Goal: Information Seeking & Learning: Understand process/instructions

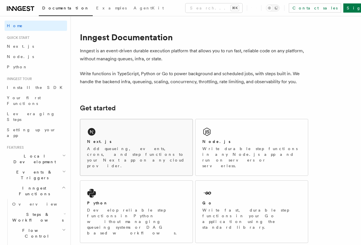
click at [126, 137] on div "Next.js Add queueing, events, crons, and step functions to your Next app on any…" at bounding box center [136, 147] width 113 height 56
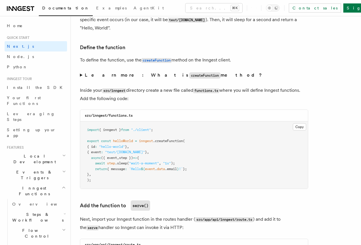
scroll to position [952, 0]
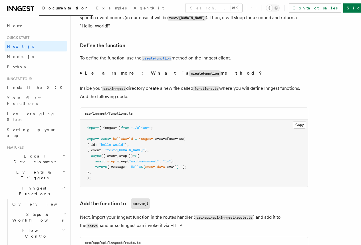
click at [213, 74] on summary "Learn more: What is createFunction method?" at bounding box center [194, 73] width 229 height 8
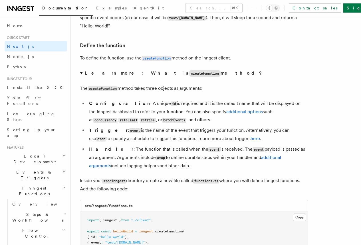
click at [213, 74] on summary "Learn more: What is createFunction method?" at bounding box center [194, 73] width 229 height 8
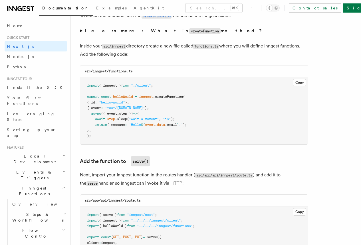
scroll to position [995, 0]
click at [183, 53] on p "Inside your src/inngest directory create a new file called functions.ts where y…" at bounding box center [194, 50] width 229 height 16
click at [188, 48] on p "Inside your src/inngest directory create a new file called functions.ts where y…" at bounding box center [194, 50] width 229 height 16
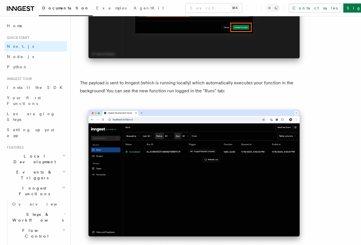
scroll to position [1886, 0]
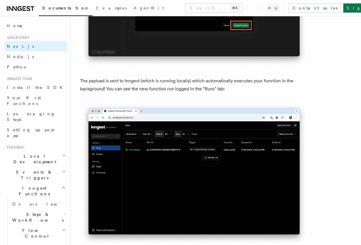
click at [187, 77] on article "Quick start Next.js Quick Start In this tutorial you will add Inngest to a Next…" at bounding box center [216, 46] width 272 height 3814
click at [189, 93] on p "The payload is sent to Inngest (which is running locally) which automatically e…" at bounding box center [194, 85] width 229 height 16
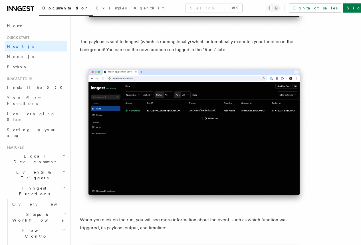
scroll to position [1912, 0]
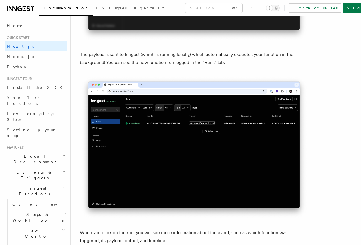
click at [195, 62] on p "The payload is sent to Inngest (which is running locally) which automatically e…" at bounding box center [194, 59] width 229 height 16
click at [192, 57] on p "The payload is sent to Inngest (which is running locally) which automatically e…" at bounding box center [194, 59] width 229 height 16
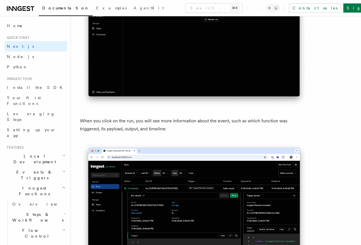
scroll to position [2030, 0]
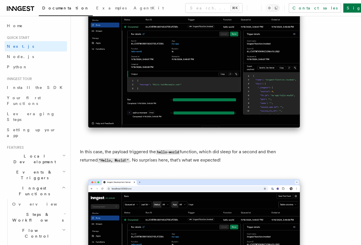
scroll to position [2236, 0]
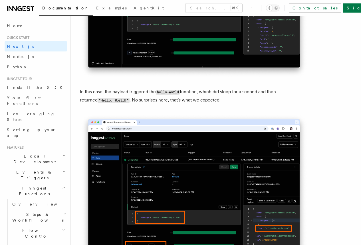
scroll to position [2245, 0]
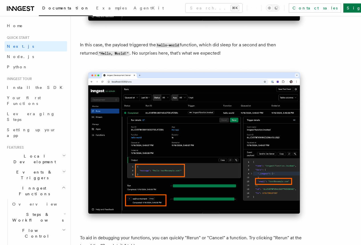
scroll to position [2395, 0]
